Goal: Task Accomplishment & Management: Manage account settings

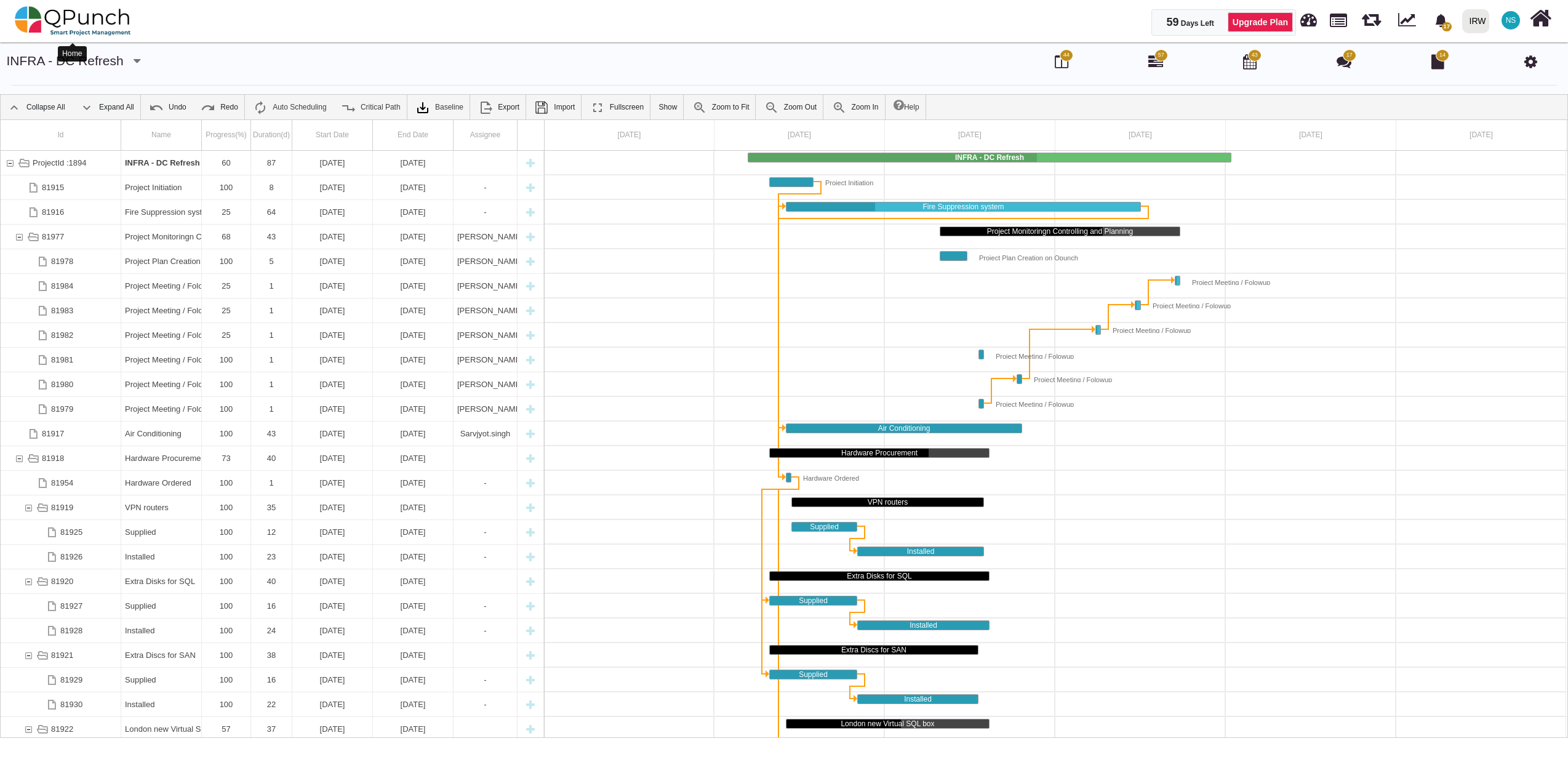
click at [76, 14] on img at bounding box center [73, 21] width 116 height 37
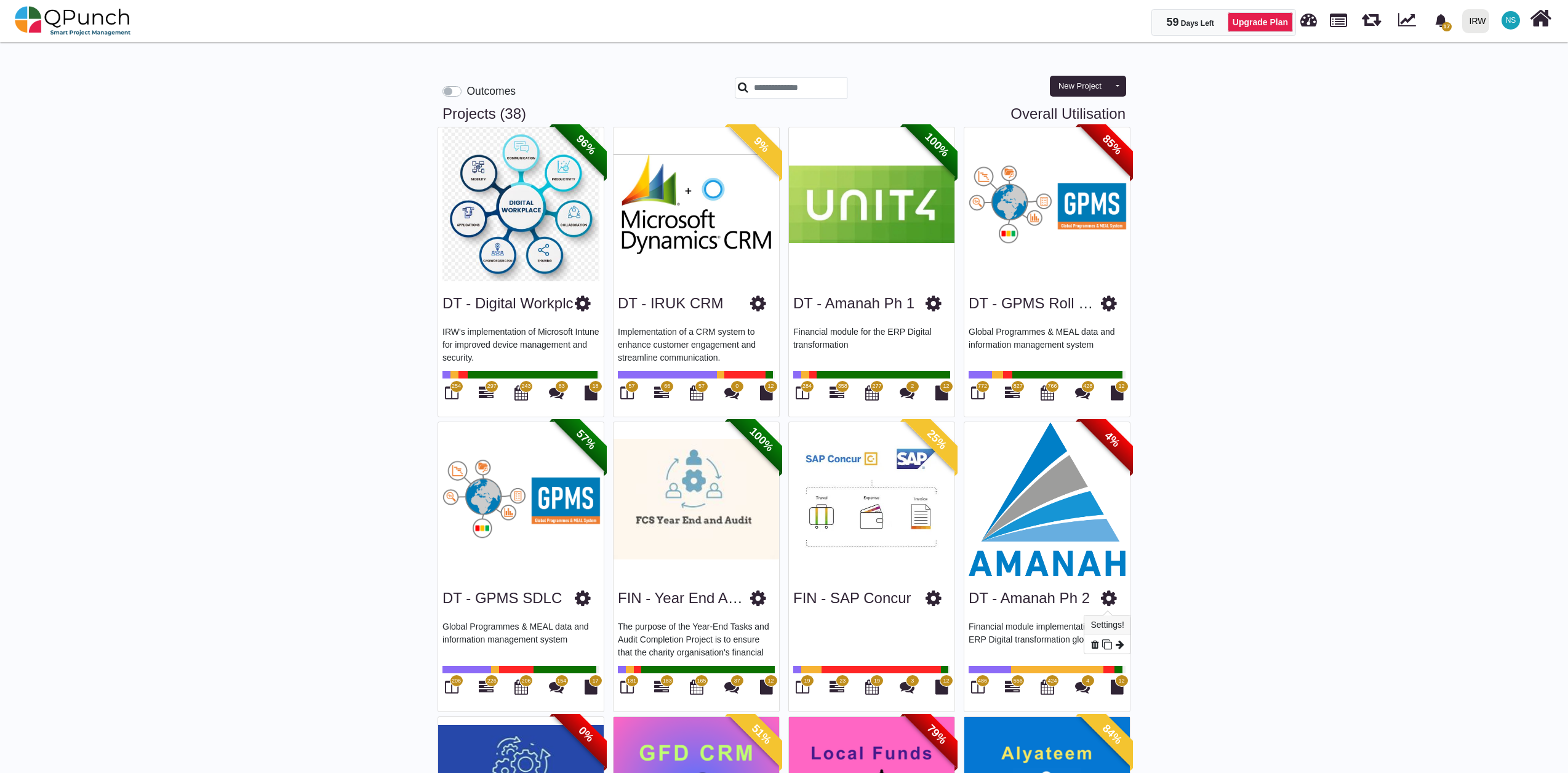
click at [1113, 605] on icon at bounding box center [1108, 598] width 16 height 18
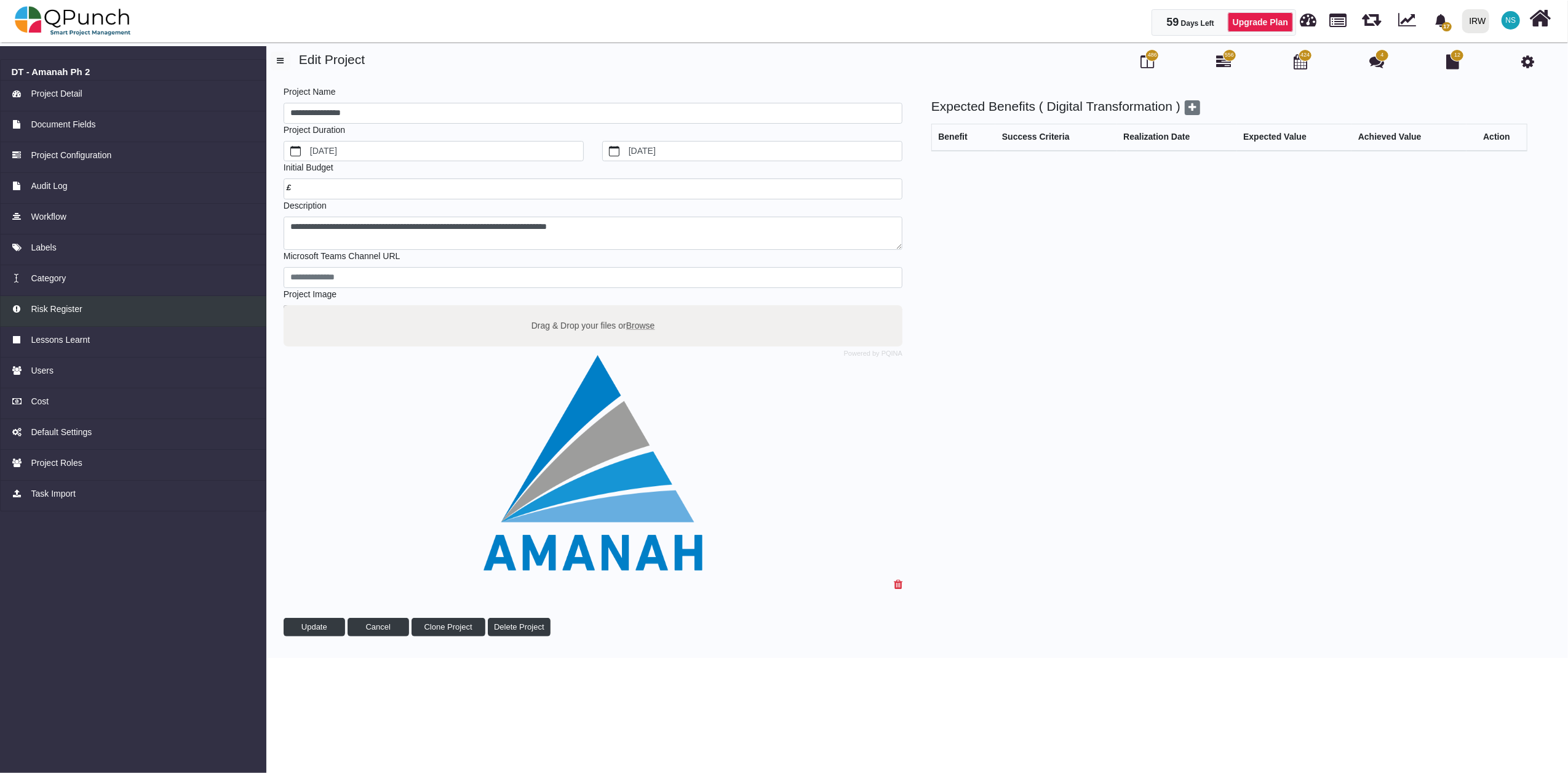
click at [44, 308] on span "Risk Register" at bounding box center [56, 309] width 51 height 13
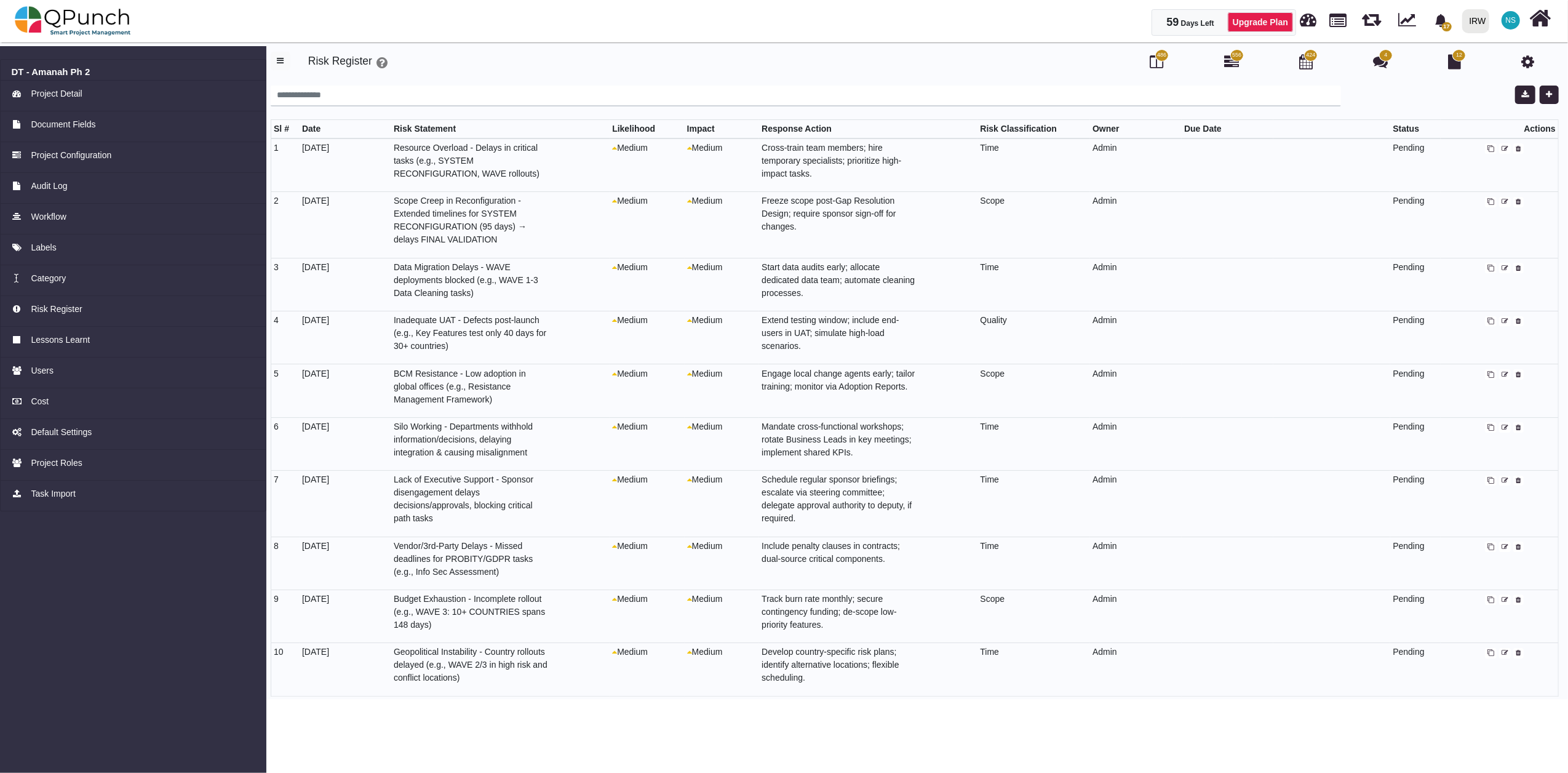
click at [1415, 148] on td "Pending" at bounding box center [1415, 165] width 50 height 53
click at [1502, 146] on icon at bounding box center [1505, 149] width 7 height 7
select select "*"
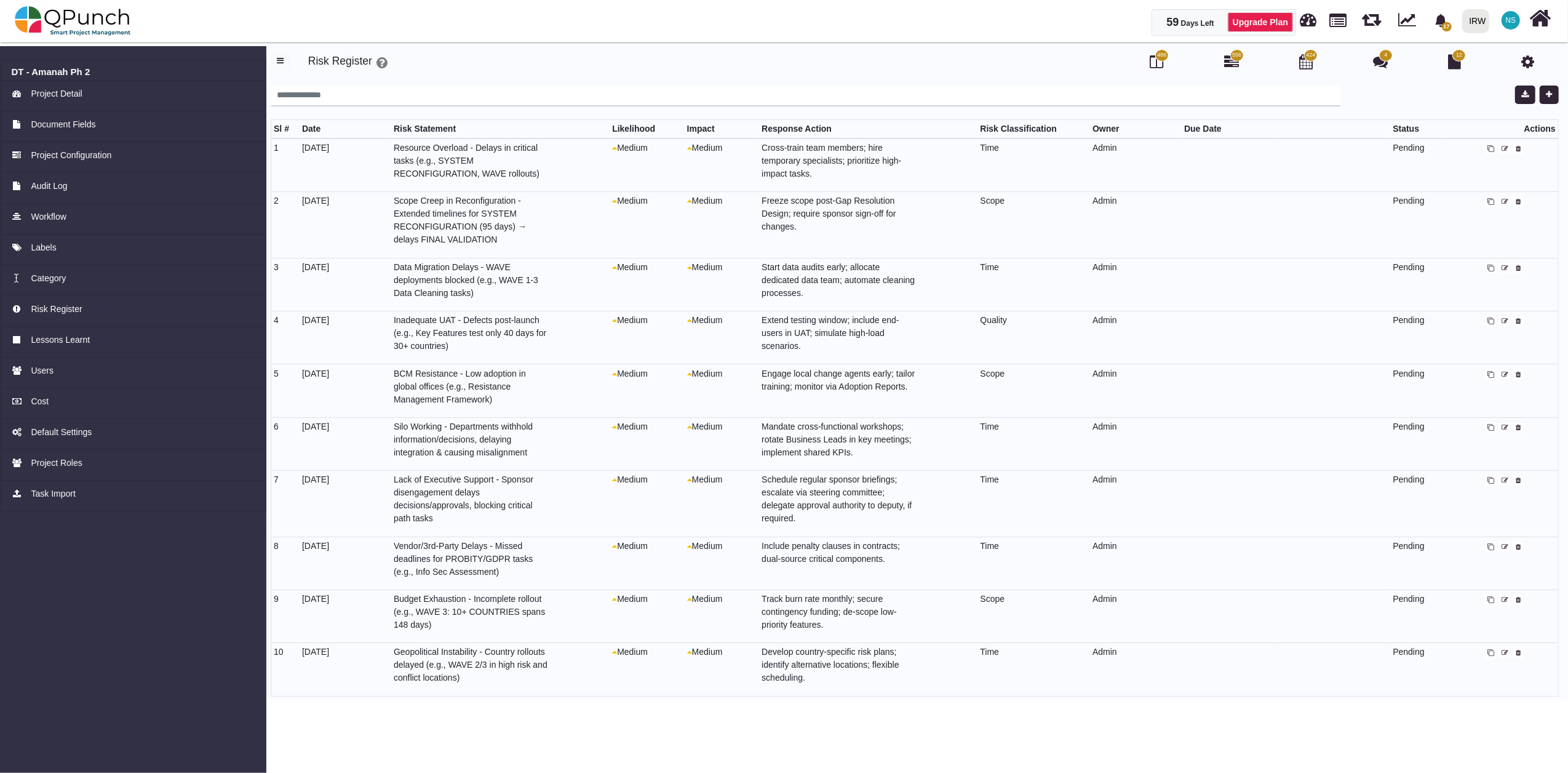
select select "*"
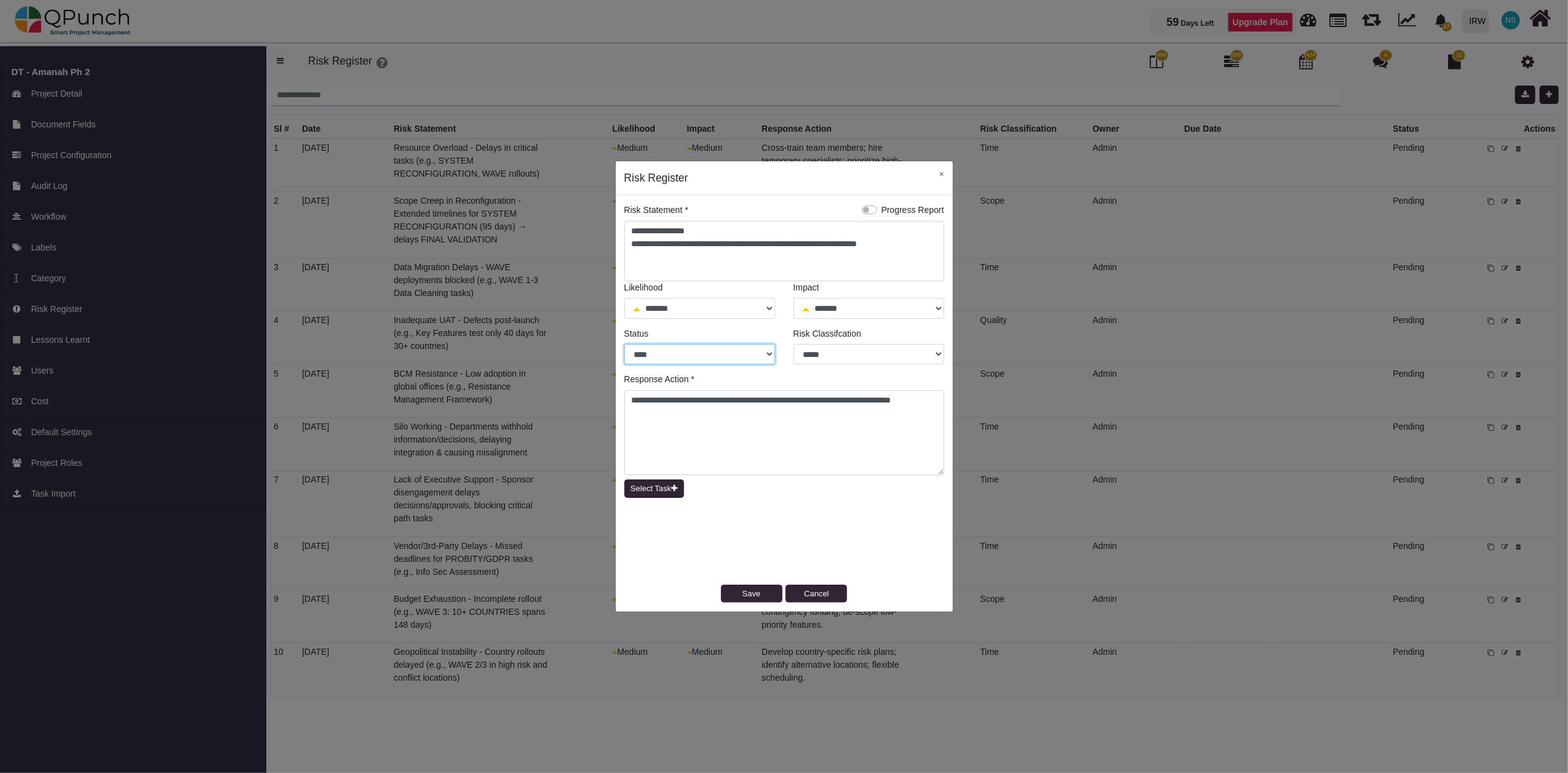
click at [765, 348] on select "**** ******* ******" at bounding box center [699, 354] width 151 height 21
click at [813, 597] on button "Cancel" at bounding box center [816, 594] width 61 height 18
select select "*"
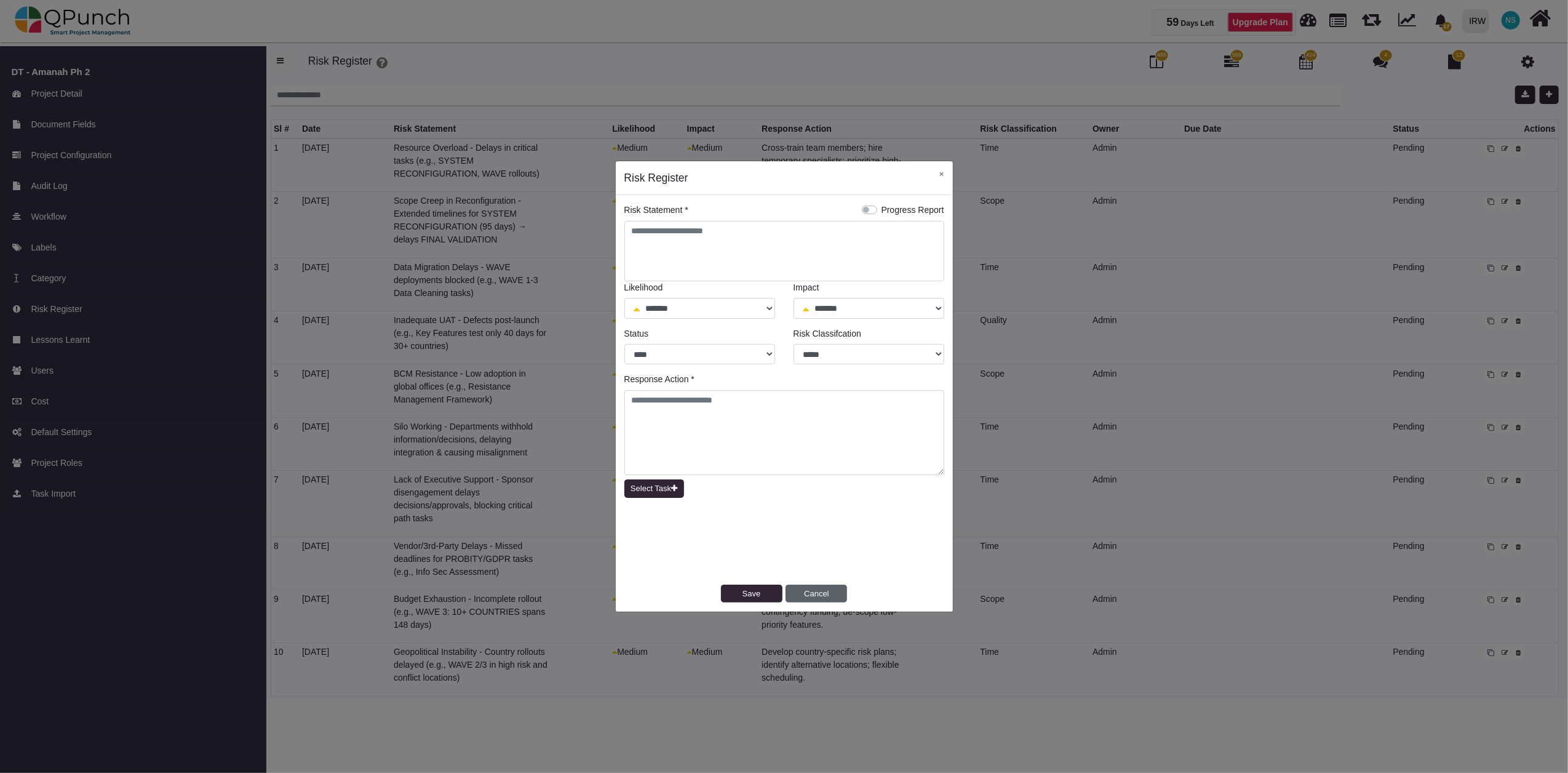
select select "*"
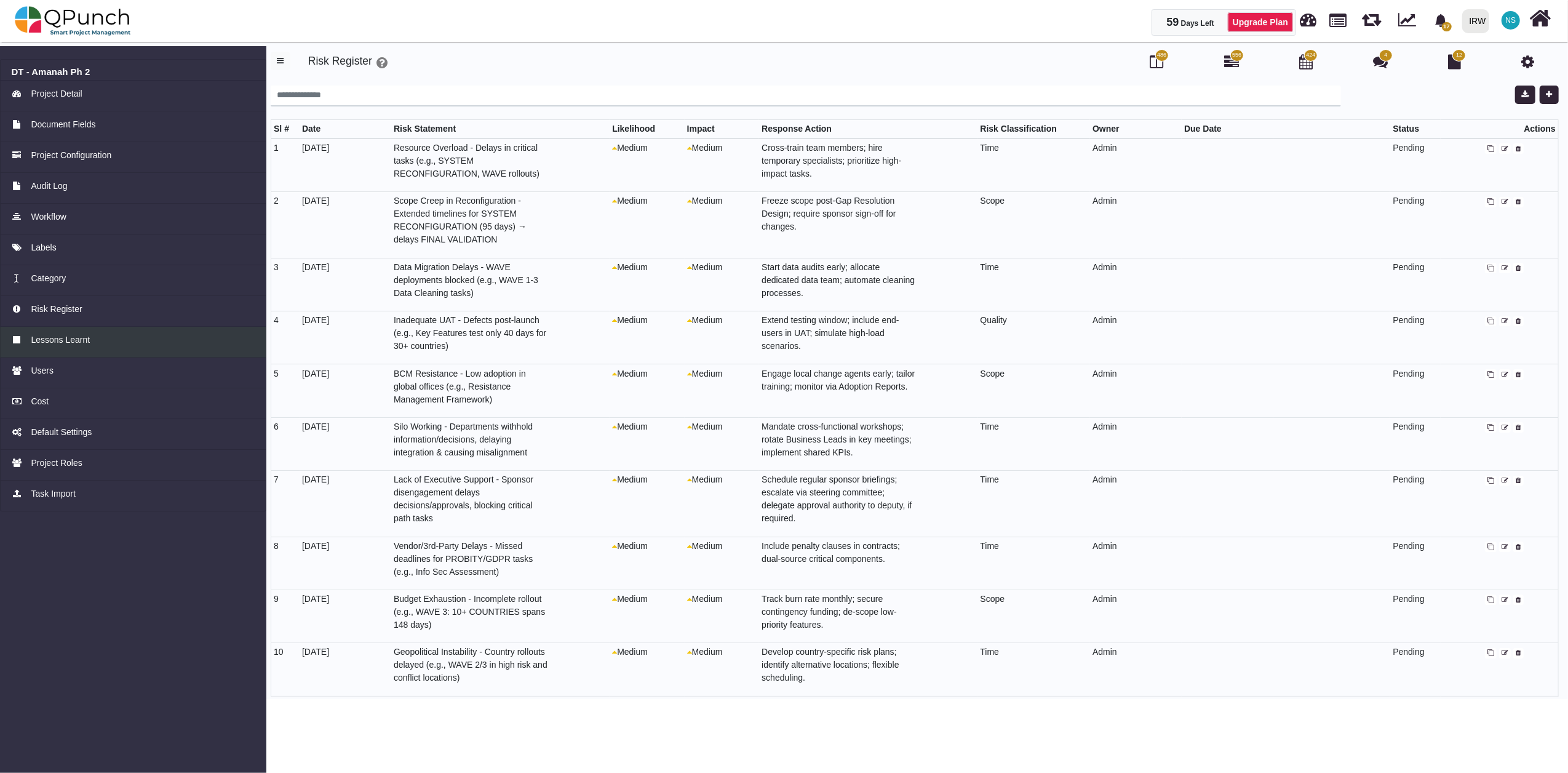
click at [75, 336] on span "Lessons Learnt" at bounding box center [60, 340] width 59 height 13
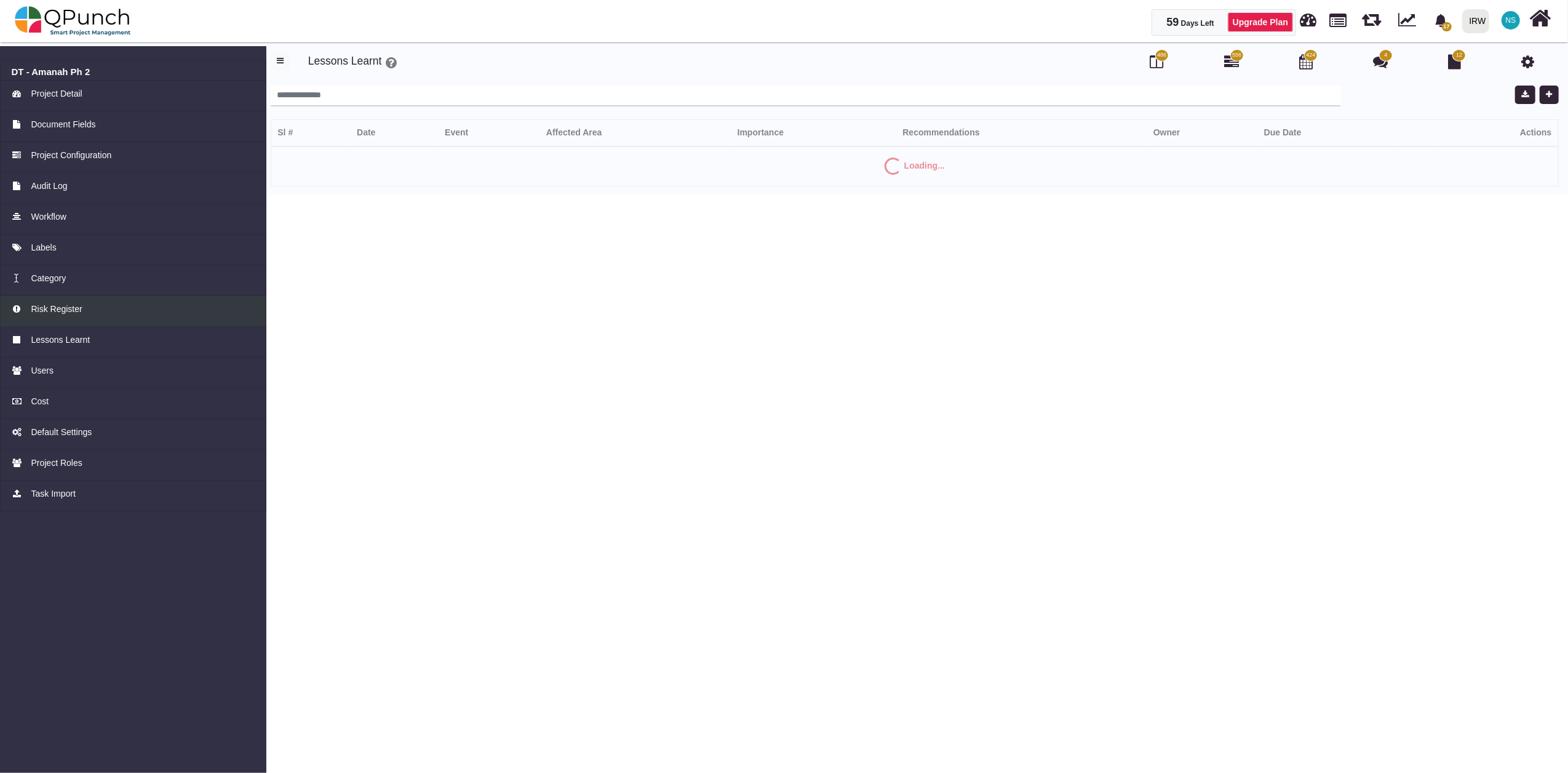
click at [57, 306] on span "Risk Register" at bounding box center [56, 309] width 51 height 13
click at [94, 18] on img at bounding box center [73, 21] width 116 height 37
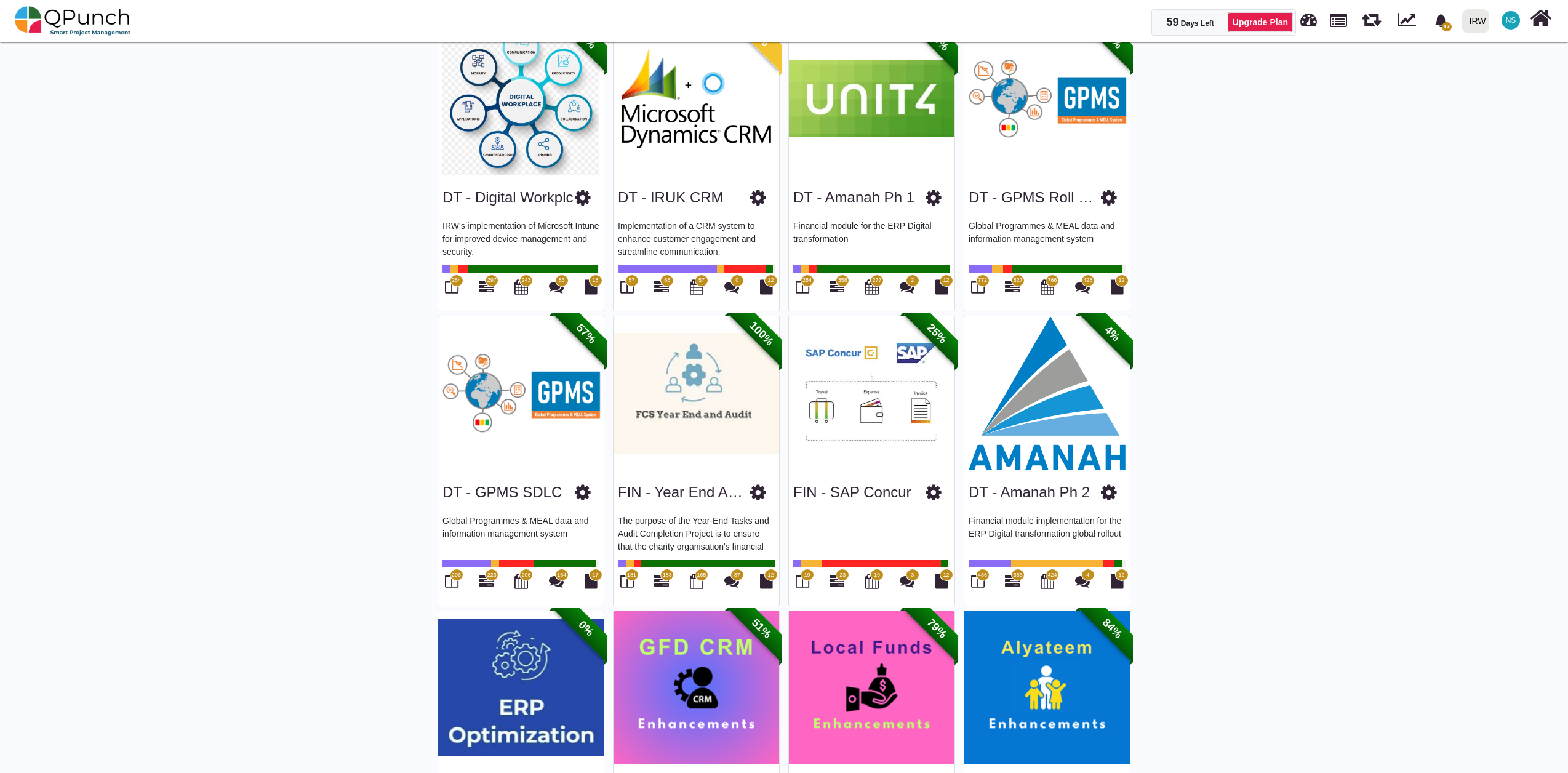
scroll to position [273, 0]
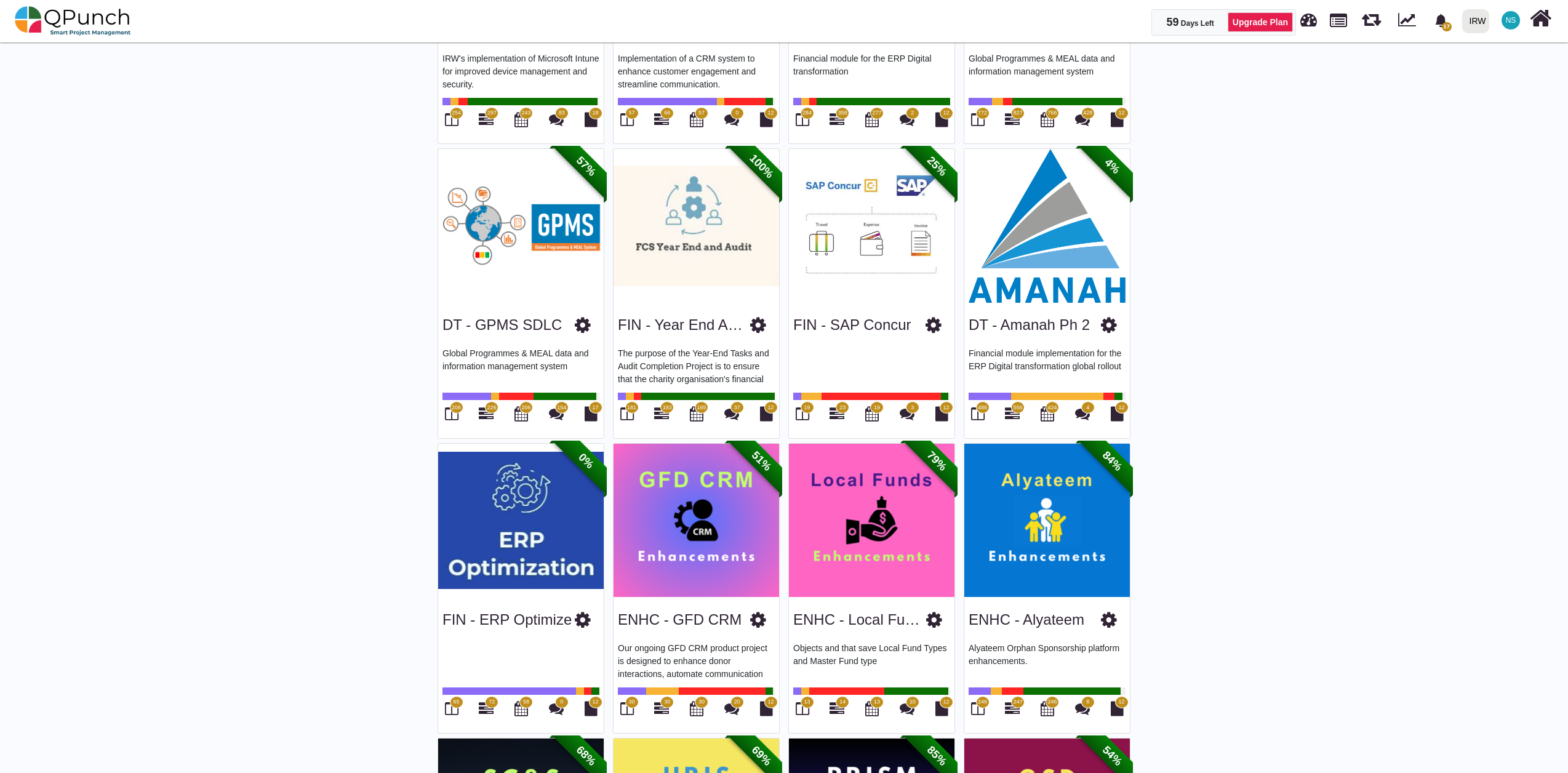
click at [489, 705] on span "72" at bounding box center [491, 702] width 6 height 9
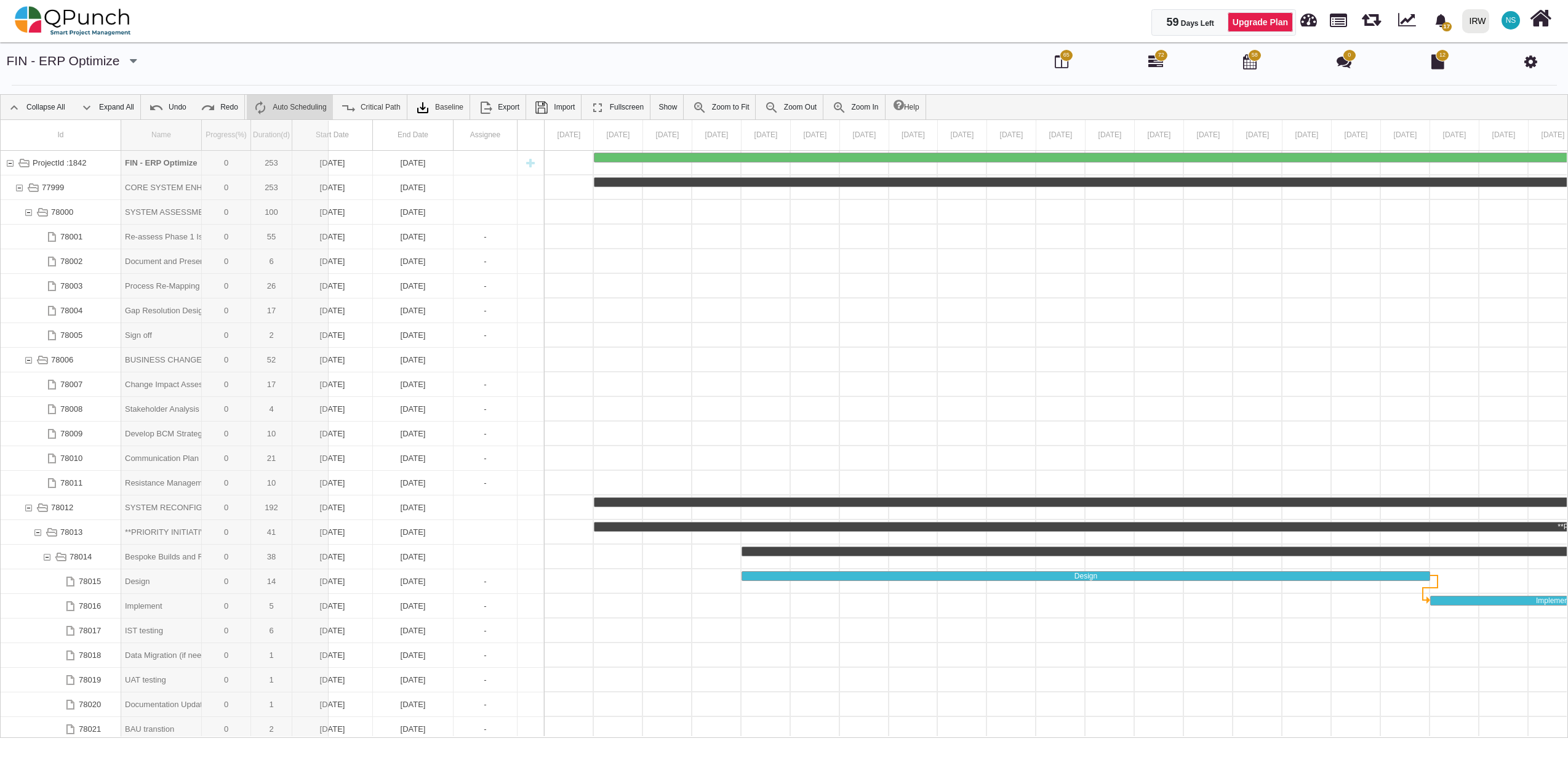
drag, startPoint x: 197, startPoint y: 138, endPoint x: 329, endPoint y: 148, distance: 132.4
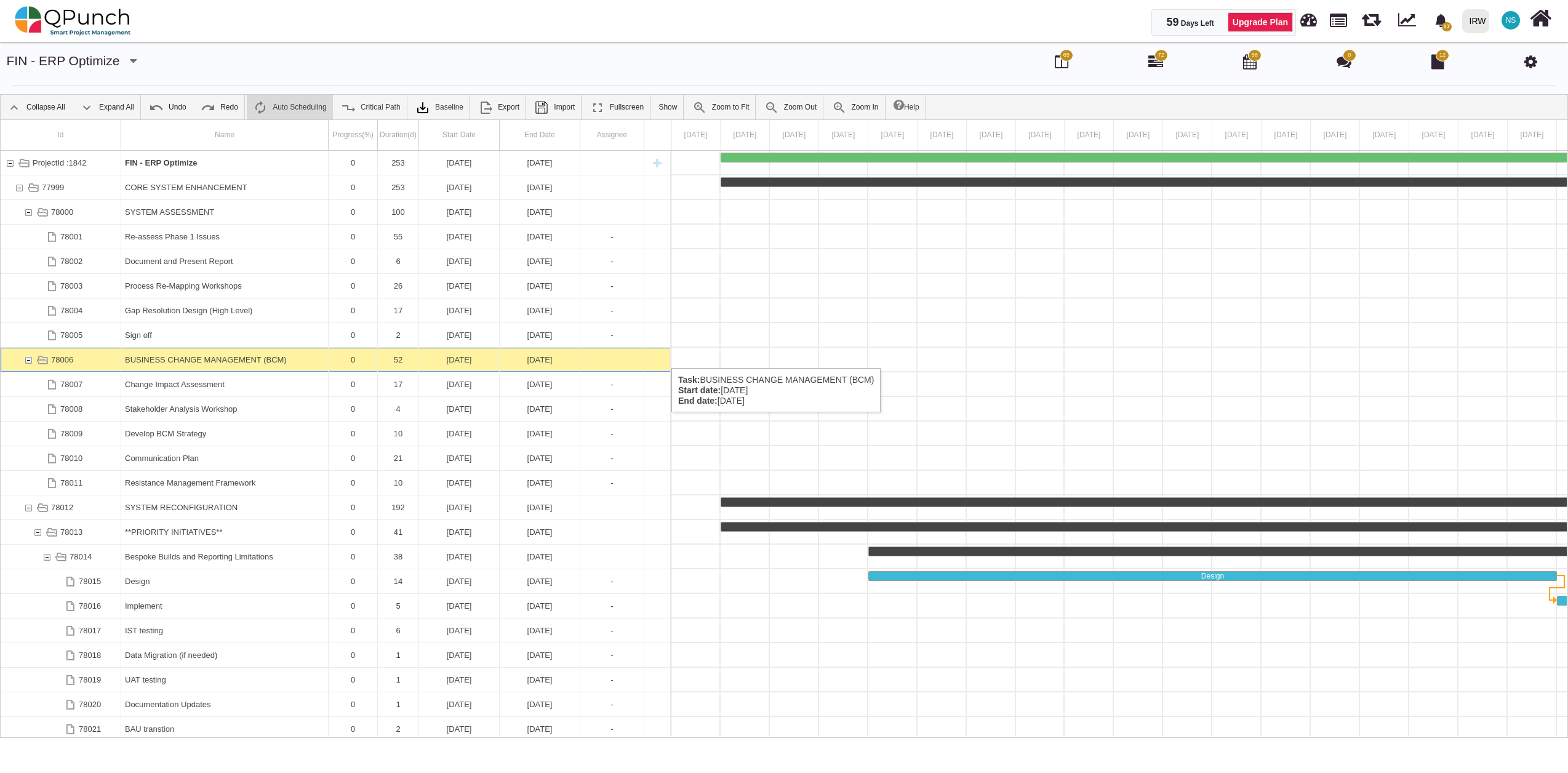
scroll to position [0, 4761]
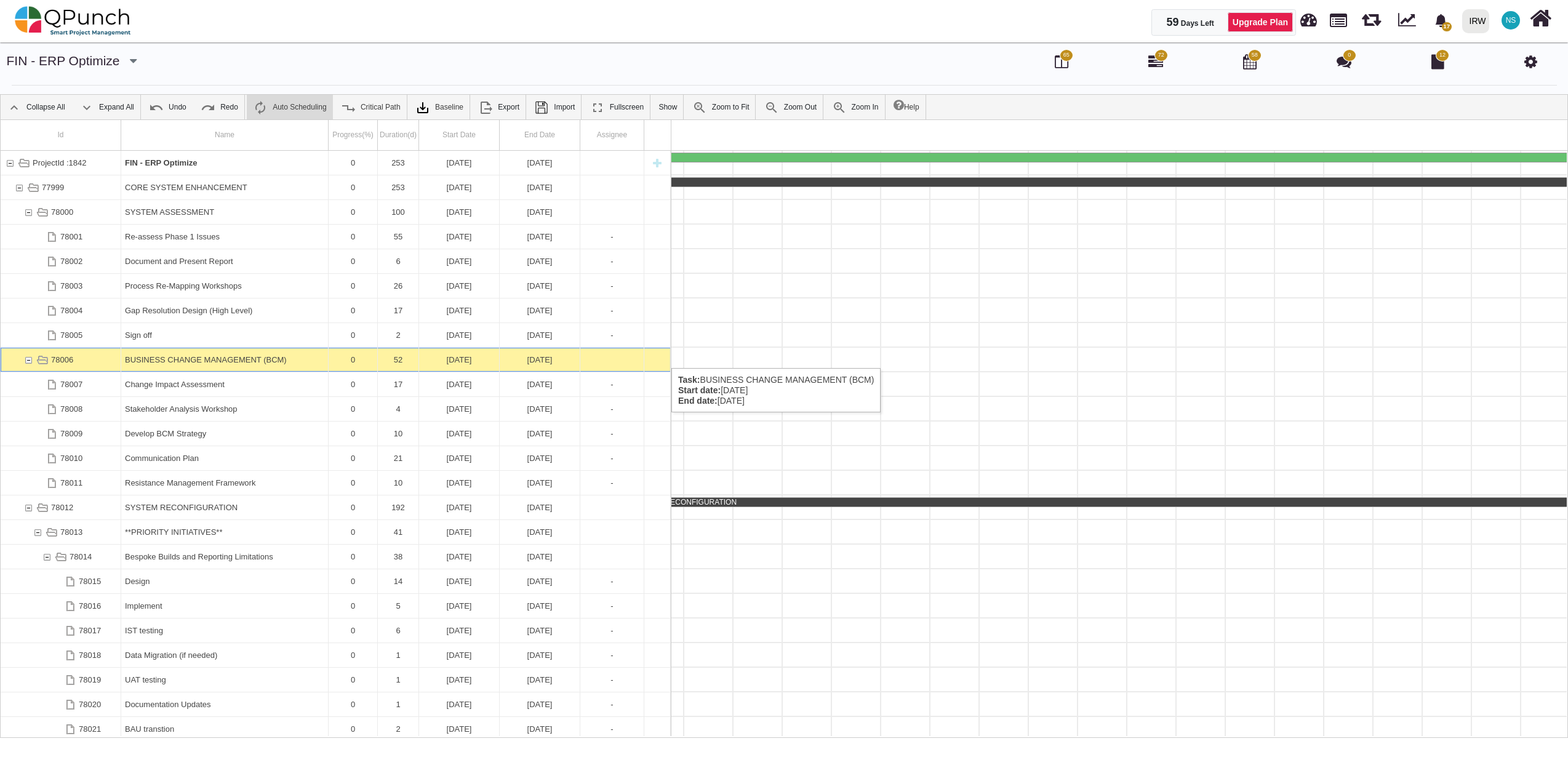
click at [31, 355] on div "78006" at bounding box center [28, 360] width 11 height 24
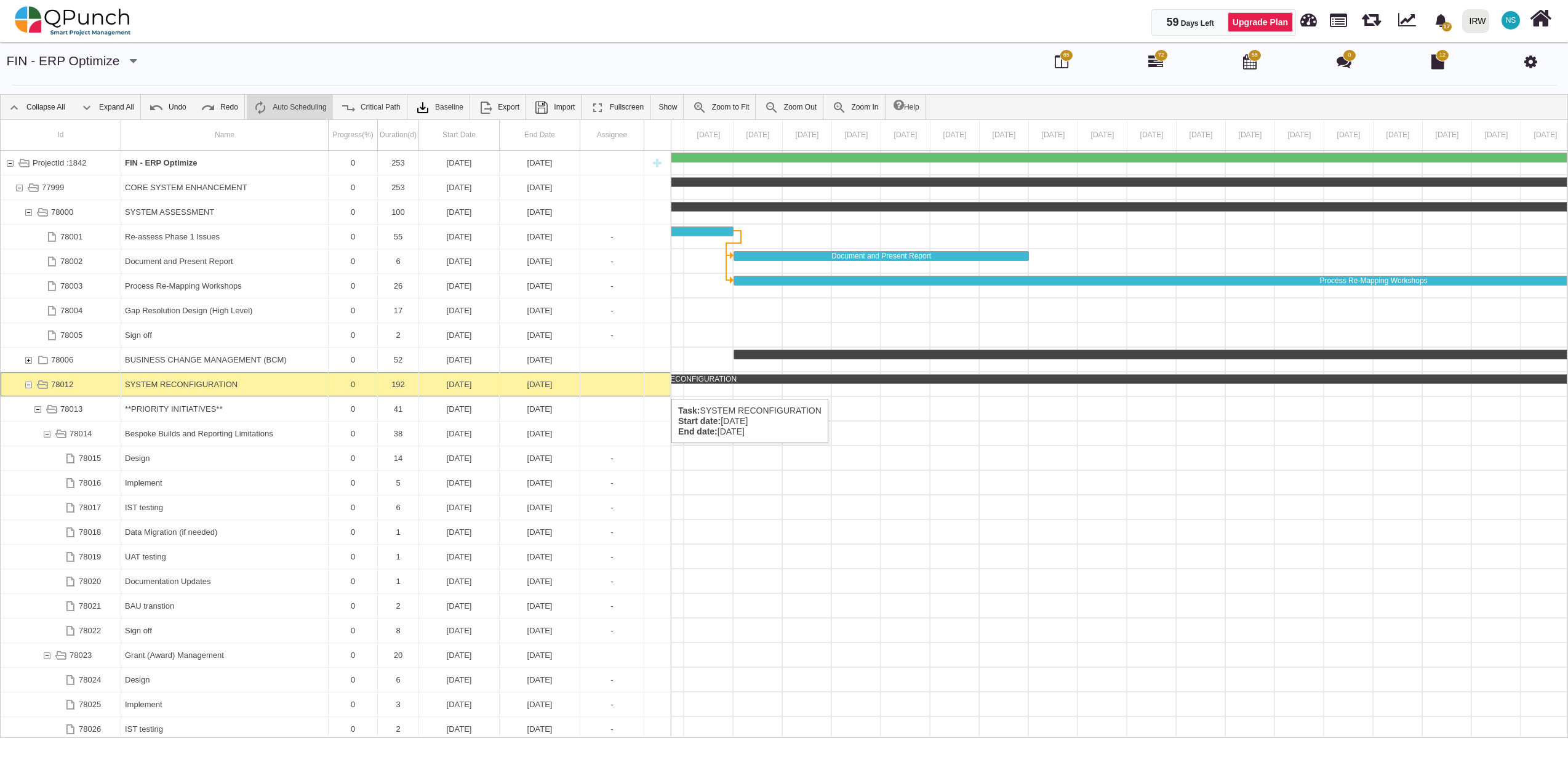
click at [32, 386] on div "78012" at bounding box center [28, 384] width 11 height 24
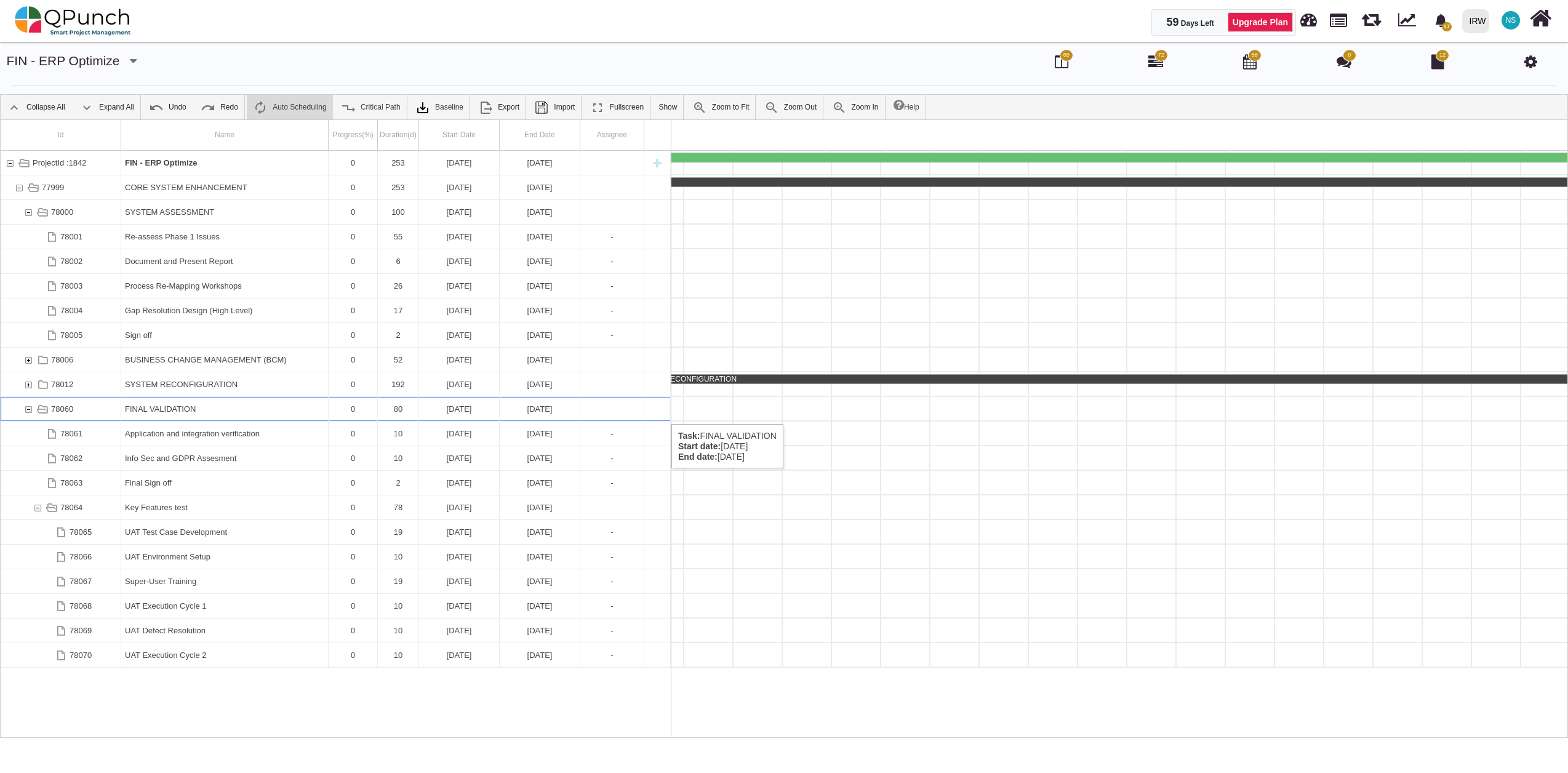
click at [28, 412] on div "78060" at bounding box center [28, 409] width 11 height 24
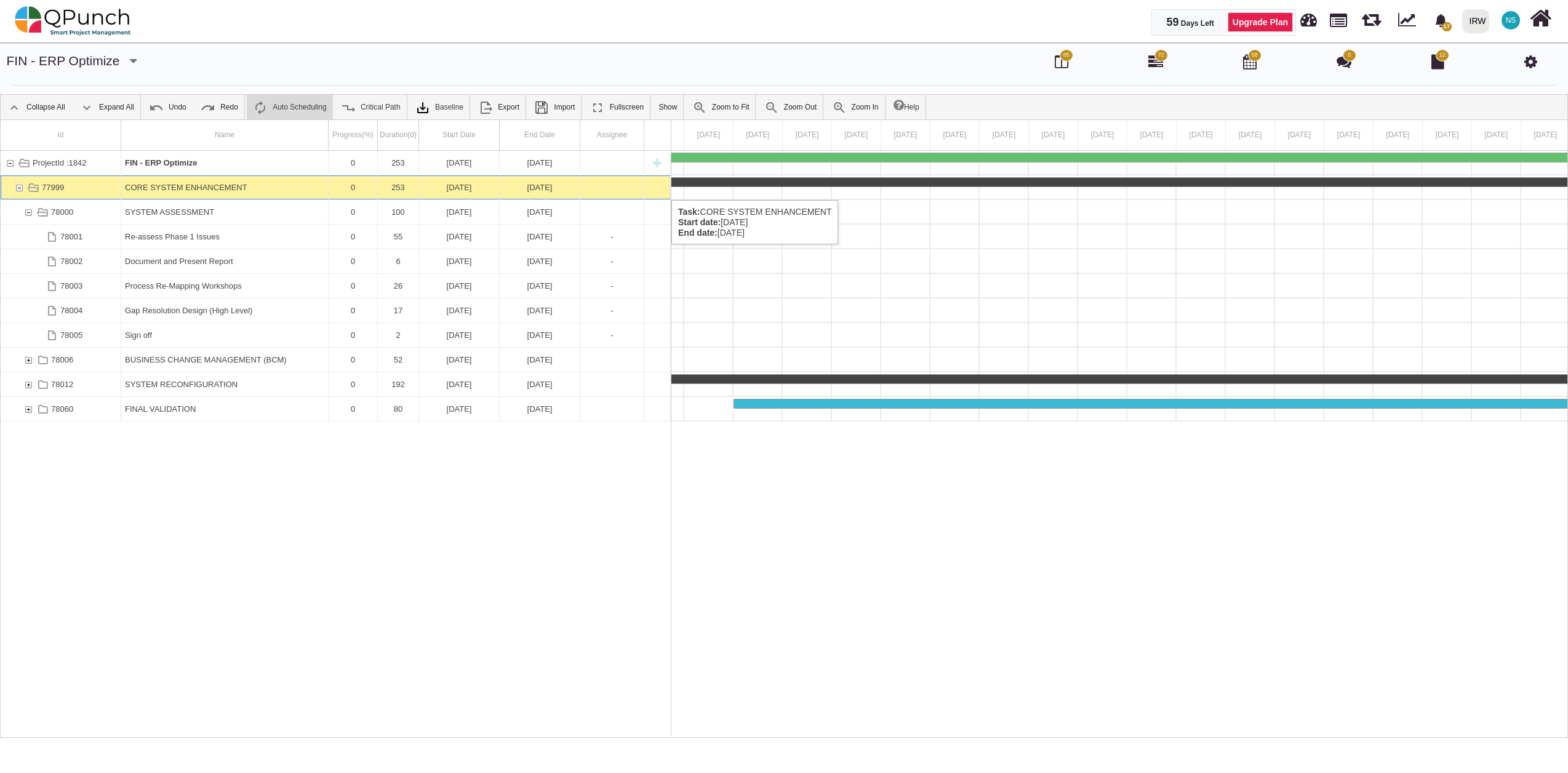
click at [16, 188] on div "77999" at bounding box center [19, 187] width 11 height 24
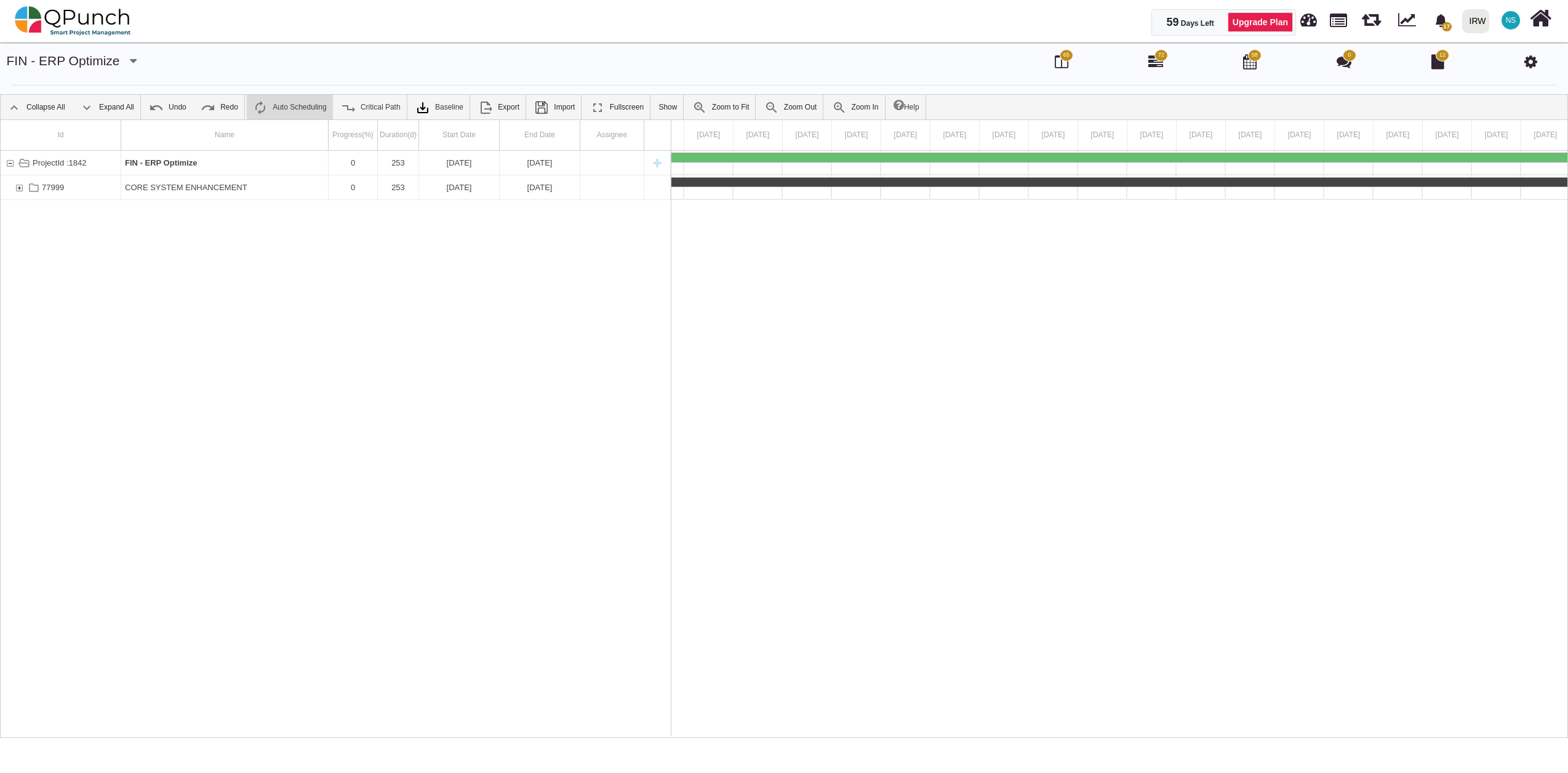
click at [16, 188] on div "77999" at bounding box center [19, 187] width 11 height 24
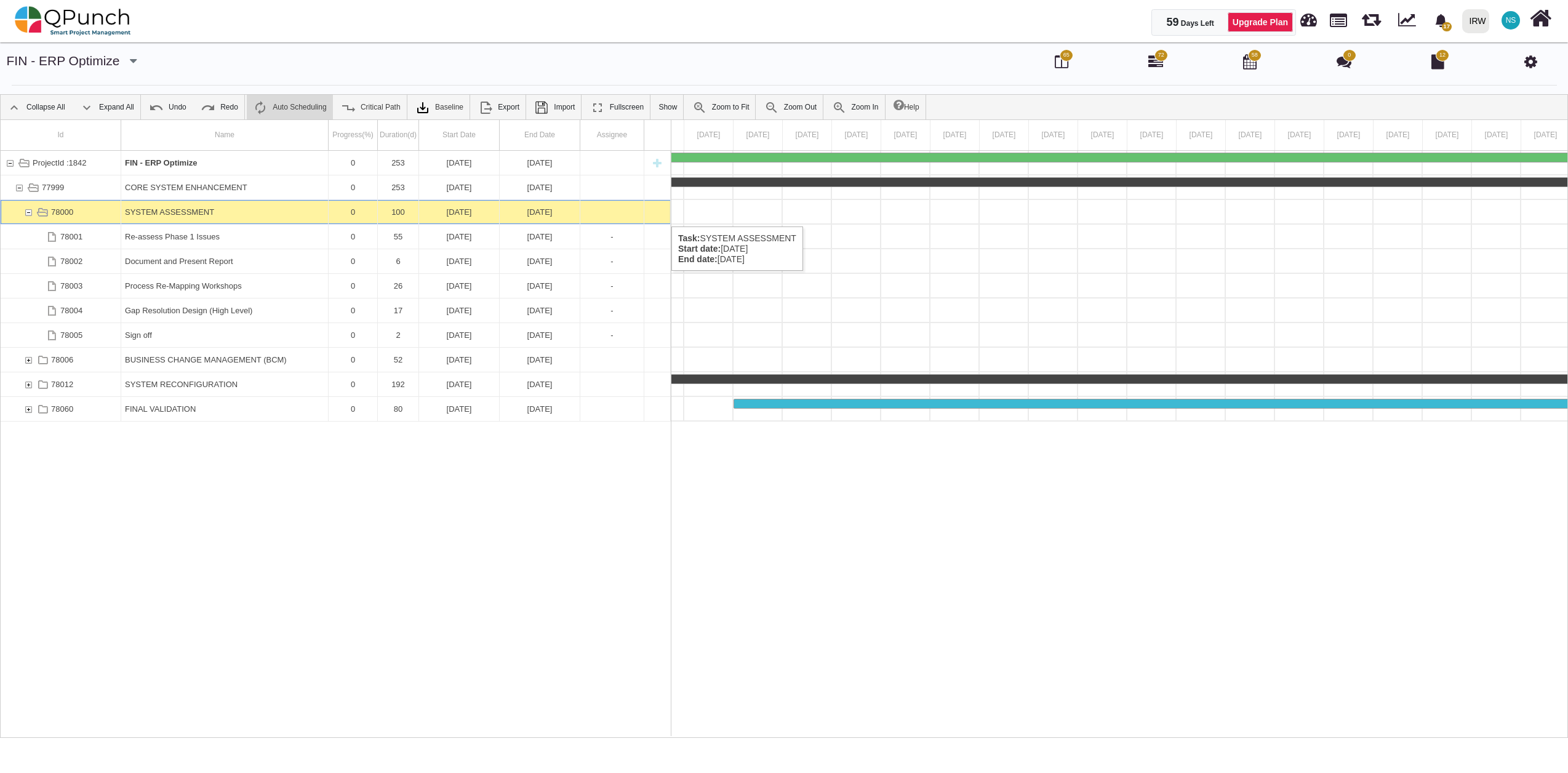
click at [29, 215] on div "78000" at bounding box center [28, 212] width 11 height 24
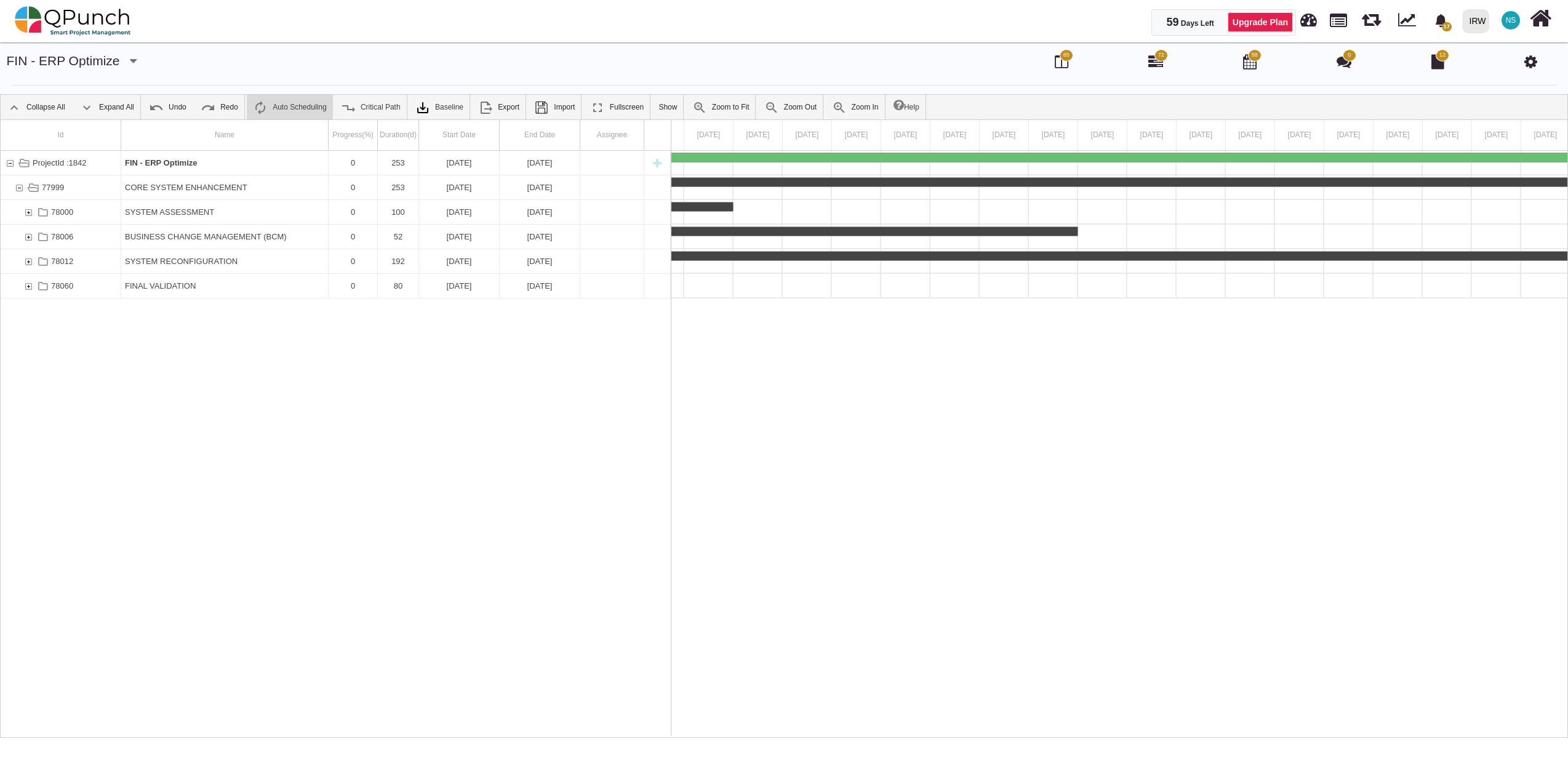
click at [29, 215] on div "78000" at bounding box center [28, 212] width 11 height 24
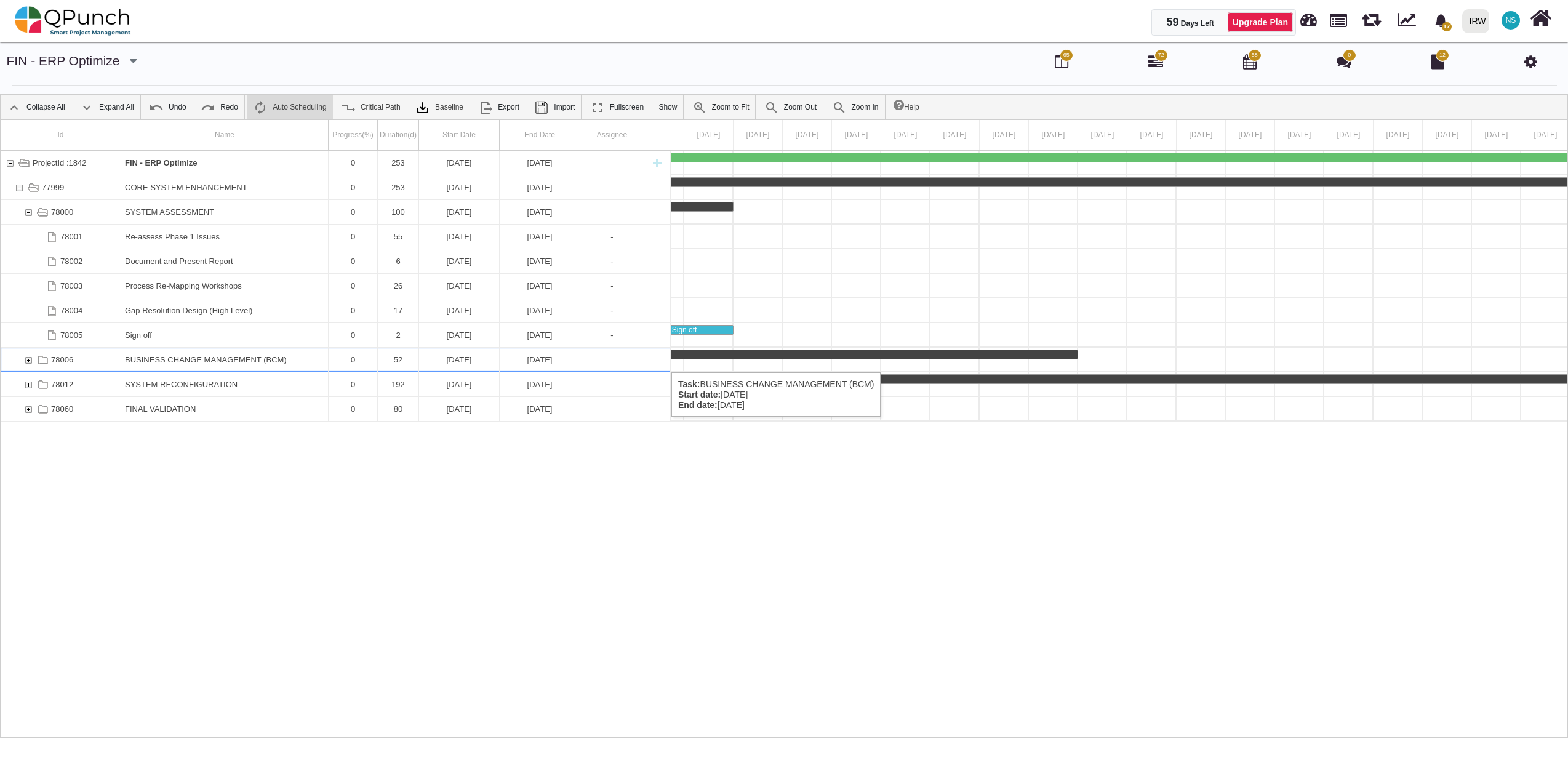
click at [30, 360] on div "78006" at bounding box center [28, 360] width 11 height 24
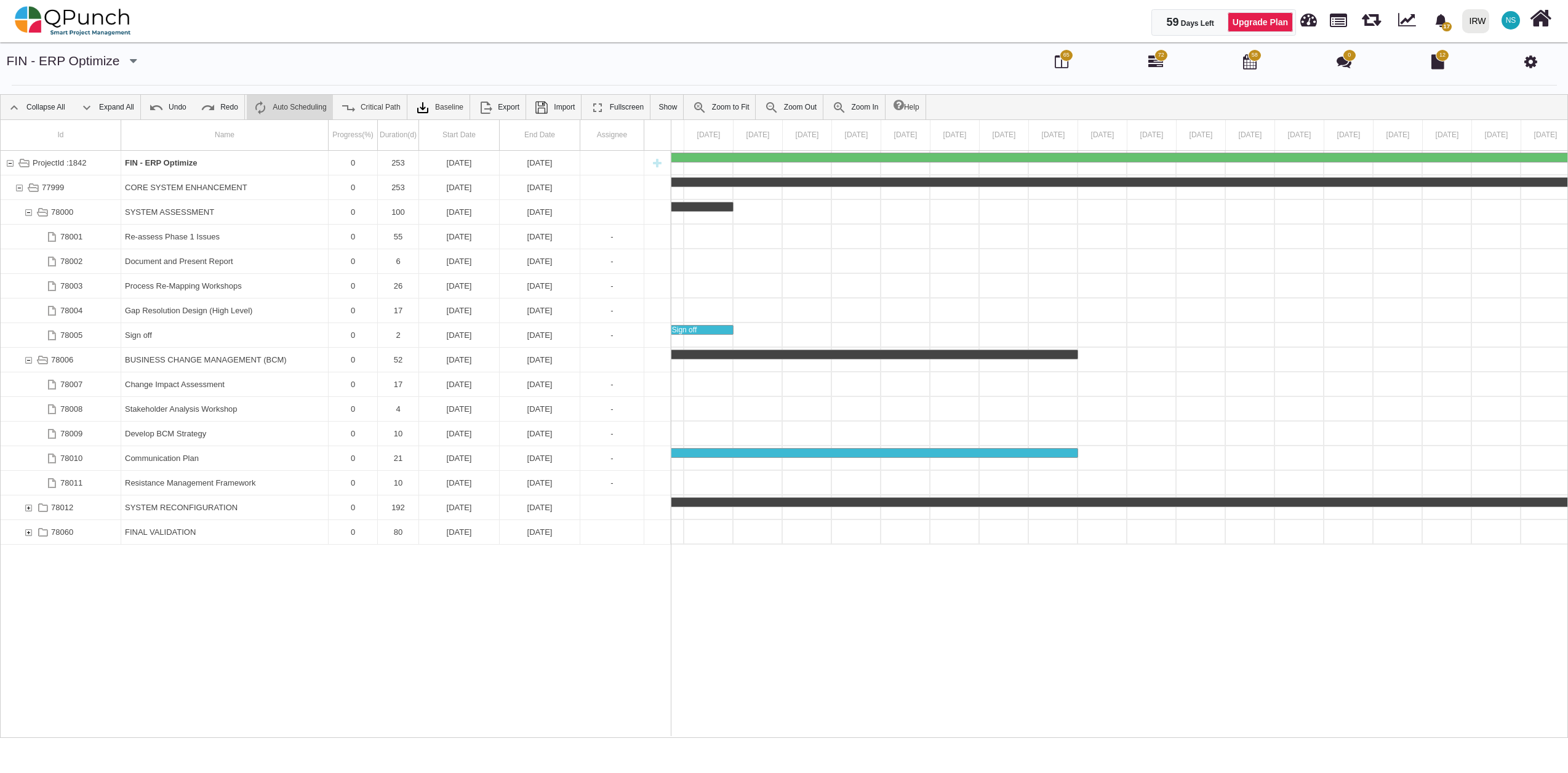
click at [1531, 64] on icon at bounding box center [1530, 61] width 13 height 15
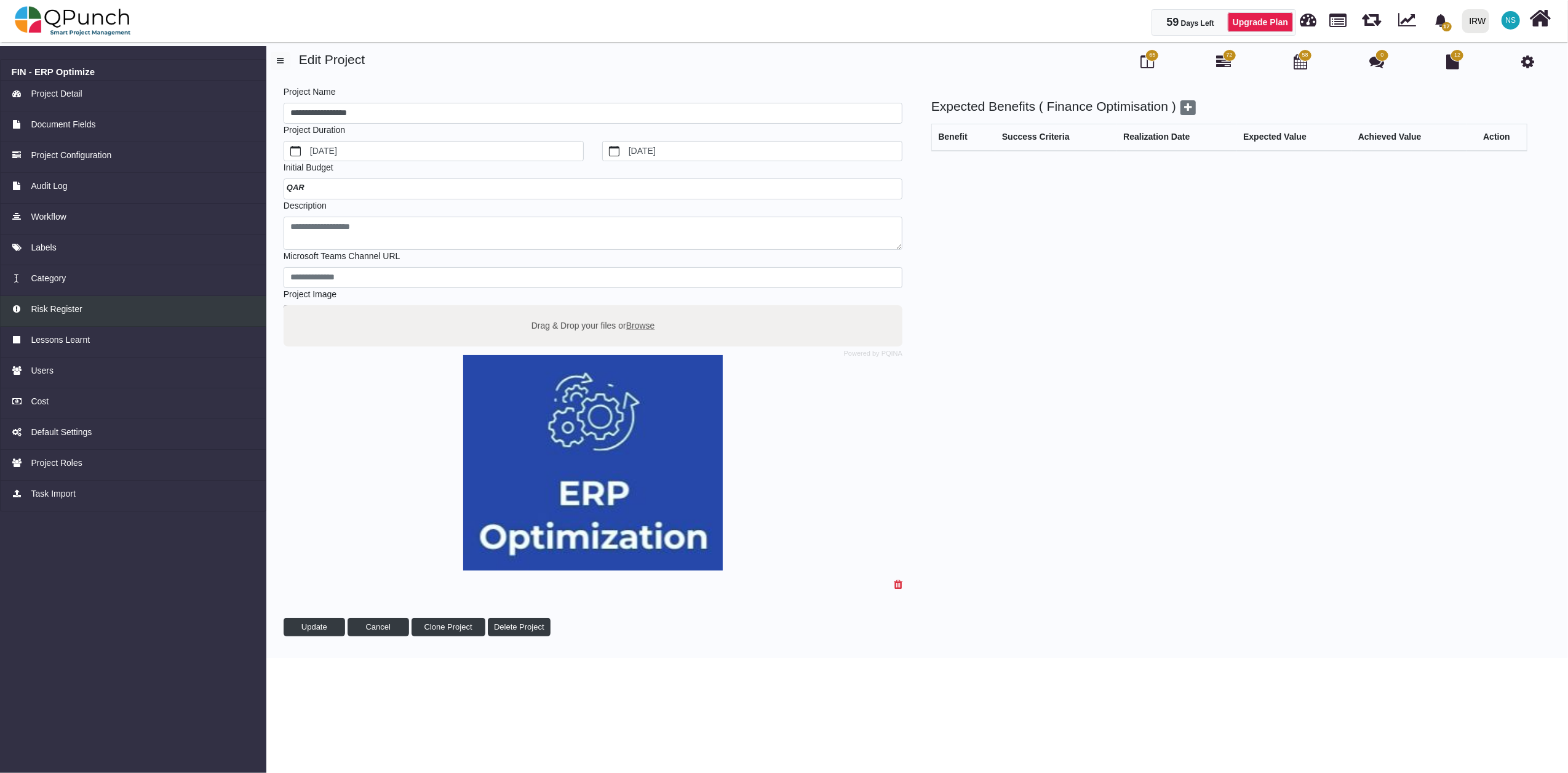
click at [60, 305] on span "Risk Register" at bounding box center [56, 309] width 51 height 13
